Goal: Information Seeking & Learning: Learn about a topic

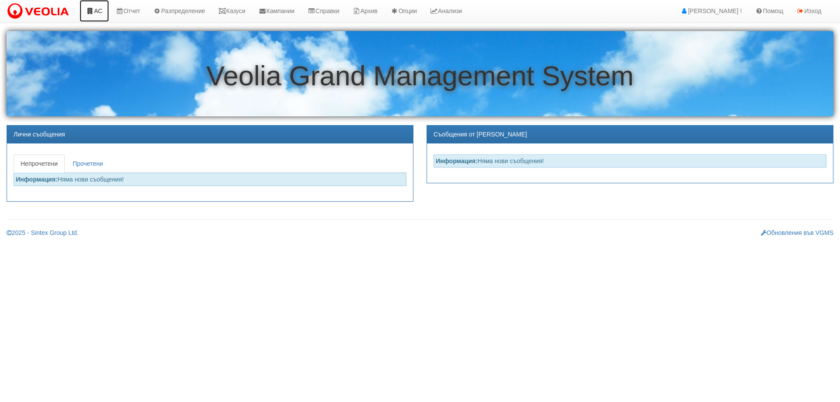
click at [100, 11] on link "АС" at bounding box center [94, 11] width 29 height 22
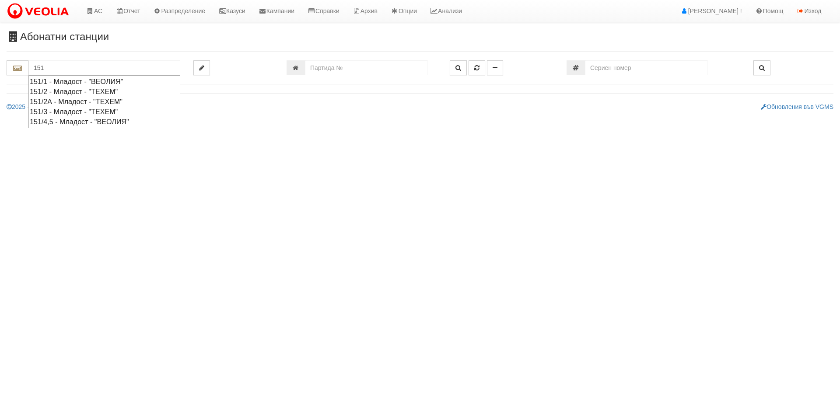
click at [78, 109] on div "151/3 - Младост - "ТЕХЕМ"" at bounding box center [104, 112] width 149 height 10
type input "151/3 - Младост - "ТЕХЕМ""
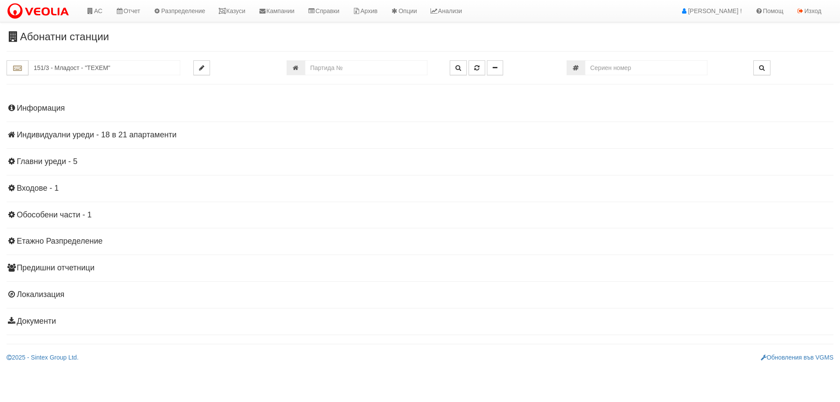
click at [68, 133] on h4 "Индивидуални уреди - 18 в 21 апартаменти" at bounding box center [420, 135] width 827 height 9
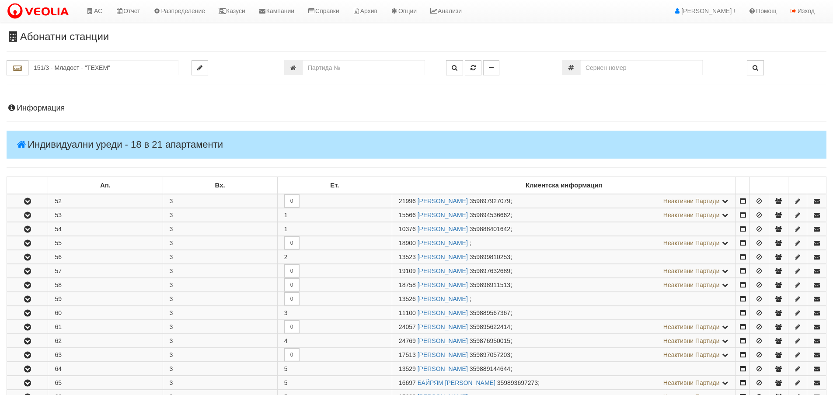
scroll to position [131, 0]
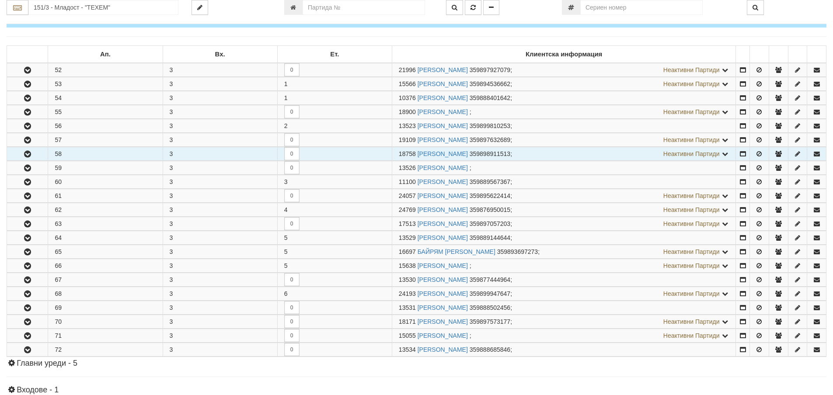
click at [38, 152] on button "button" at bounding box center [27, 153] width 41 height 13
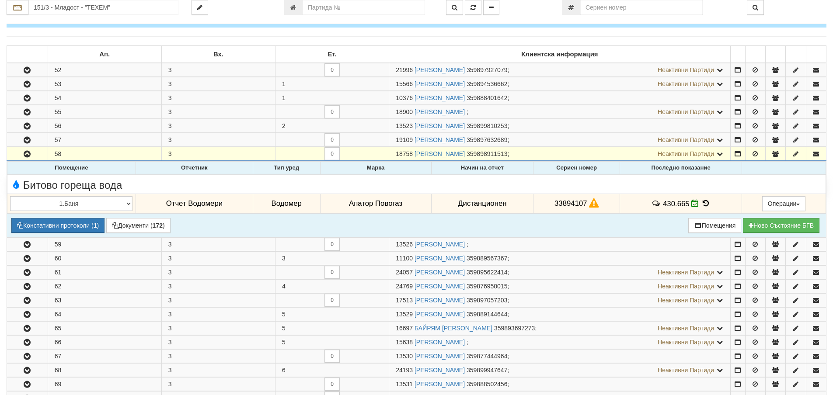
click at [708, 203] on icon at bounding box center [706, 203] width 10 height 7
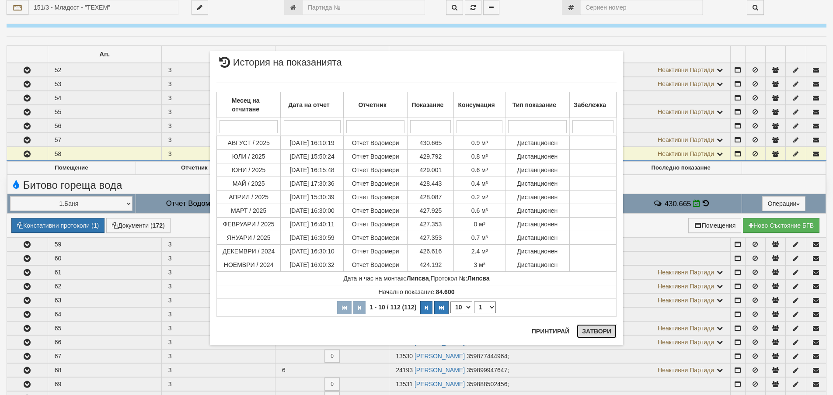
click at [593, 335] on button "Затвори" at bounding box center [597, 332] width 40 height 14
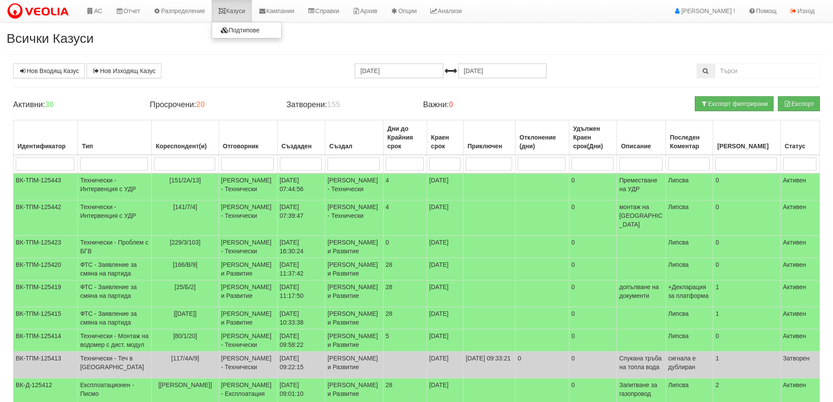
click at [245, 7] on link "Казуси" at bounding box center [232, 11] width 40 height 22
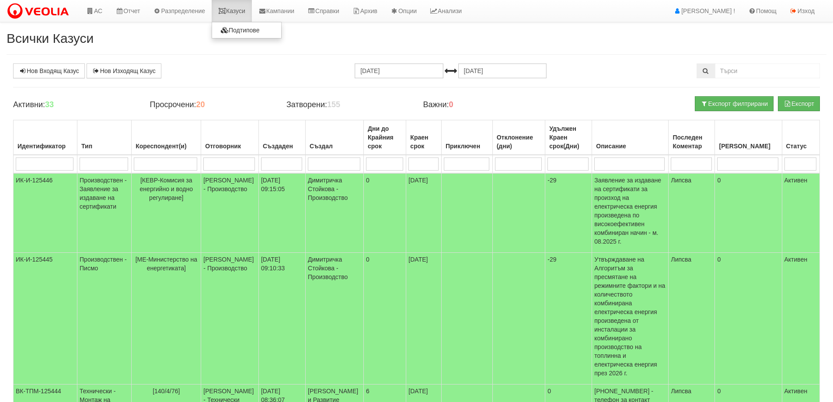
click at [244, 17] on link "Казуси" at bounding box center [232, 11] width 40 height 22
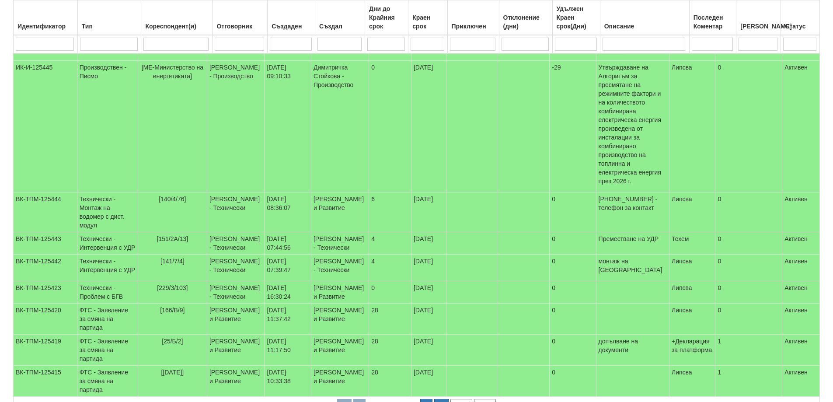
scroll to position [262, 0]
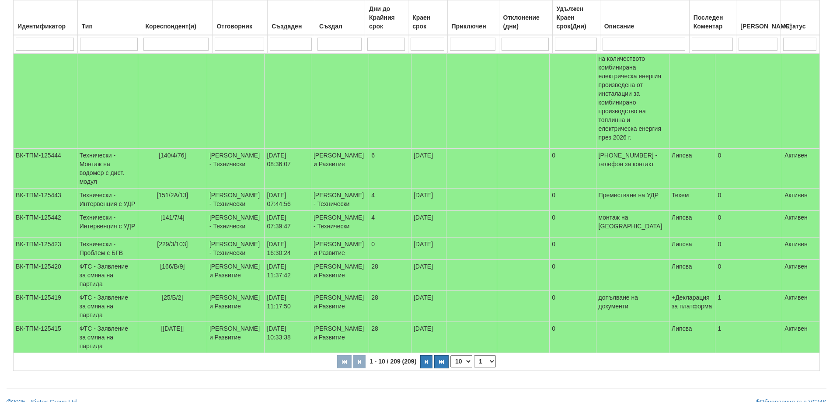
click at [469, 355] on select "10 20 30 40" at bounding box center [461, 361] width 22 height 12
select select "30"
click at [452, 367] on select "10 20 30 40" at bounding box center [461, 361] width 22 height 12
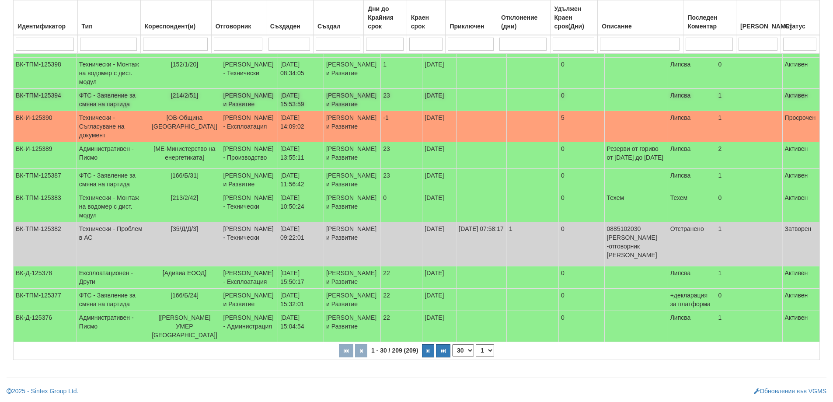
scroll to position [1034, 0]
